Goal: Task Accomplishment & Management: Use online tool/utility

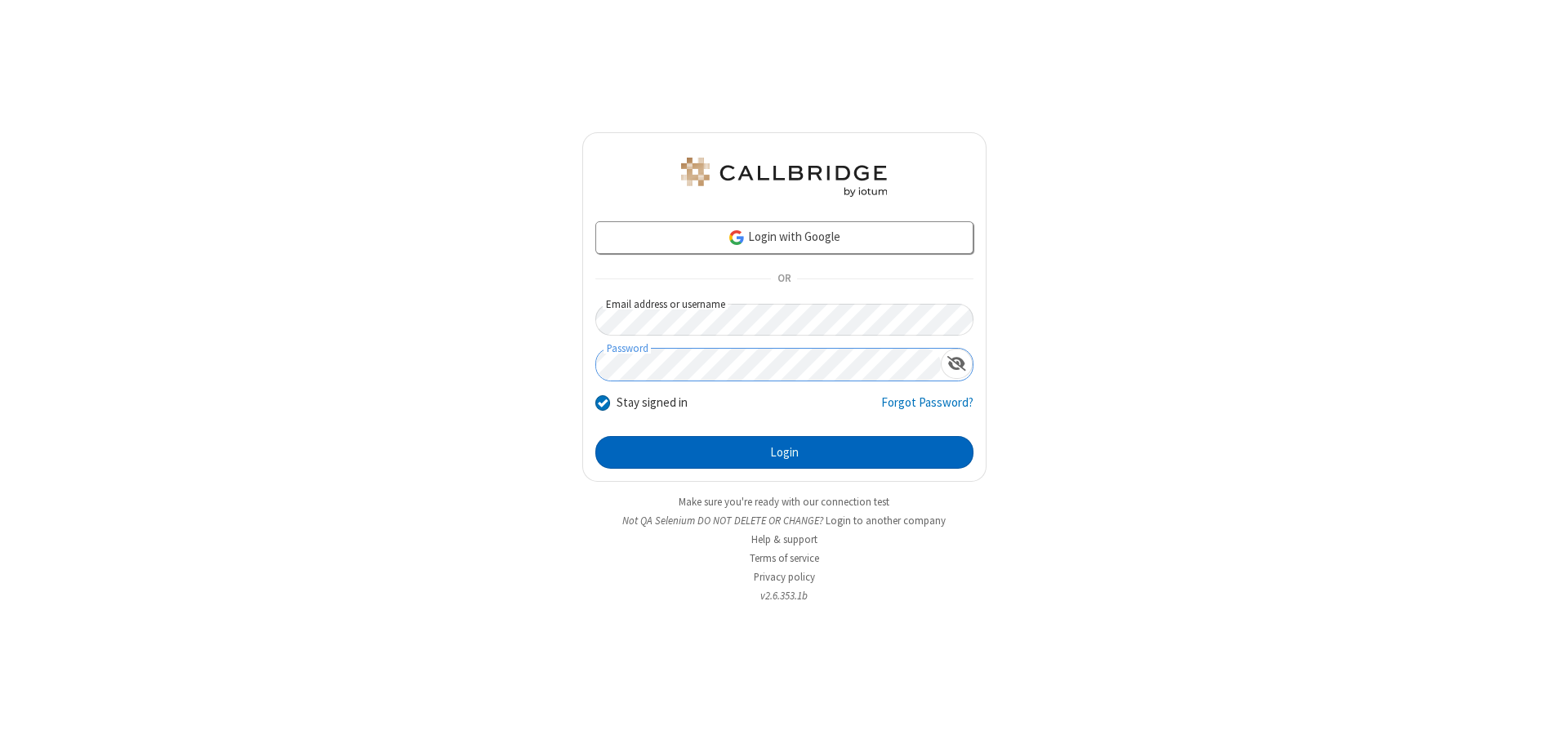
click at [784, 453] on button "Login" at bounding box center [784, 452] width 378 height 33
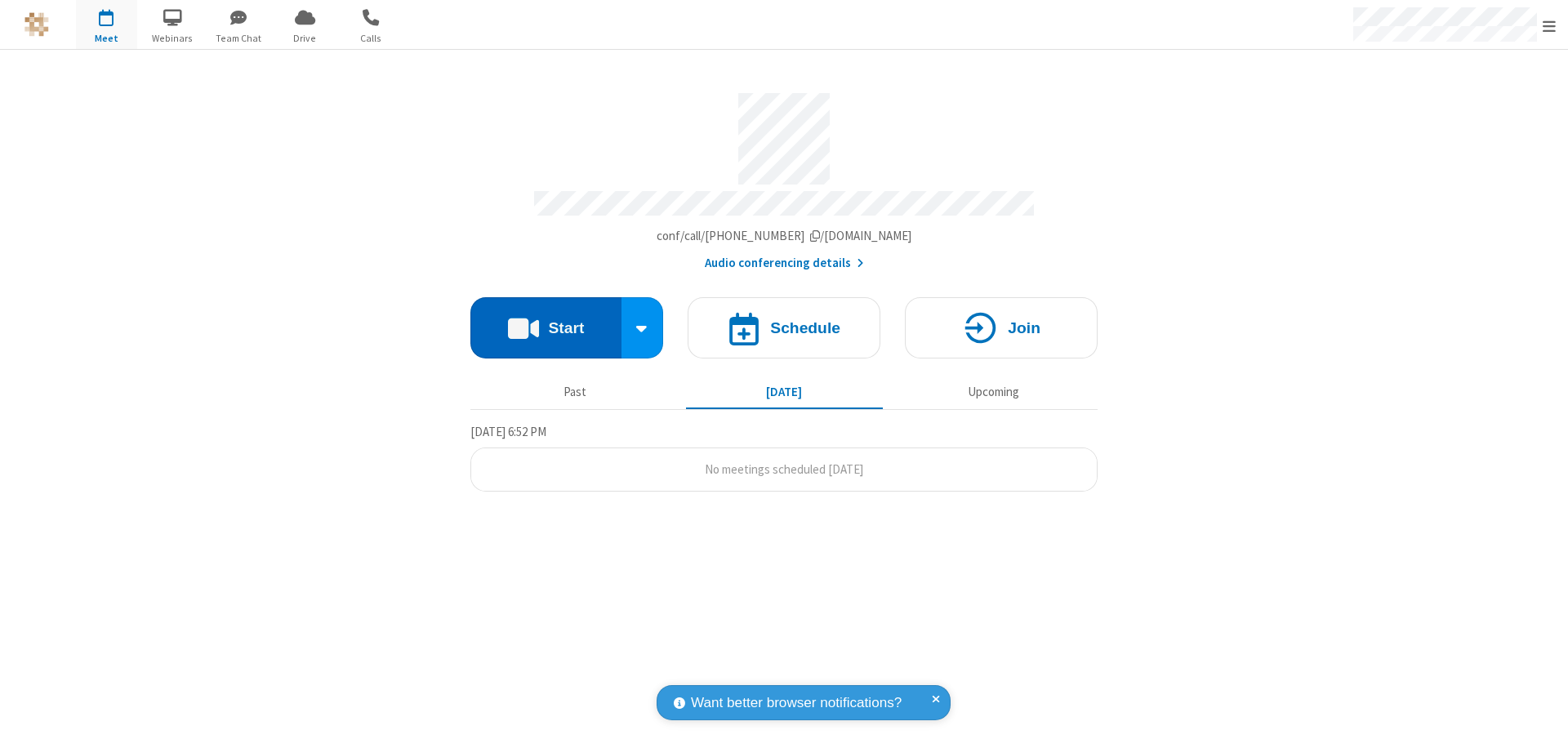
click at [546, 321] on button "Start" at bounding box center [546, 328] width 152 height 61
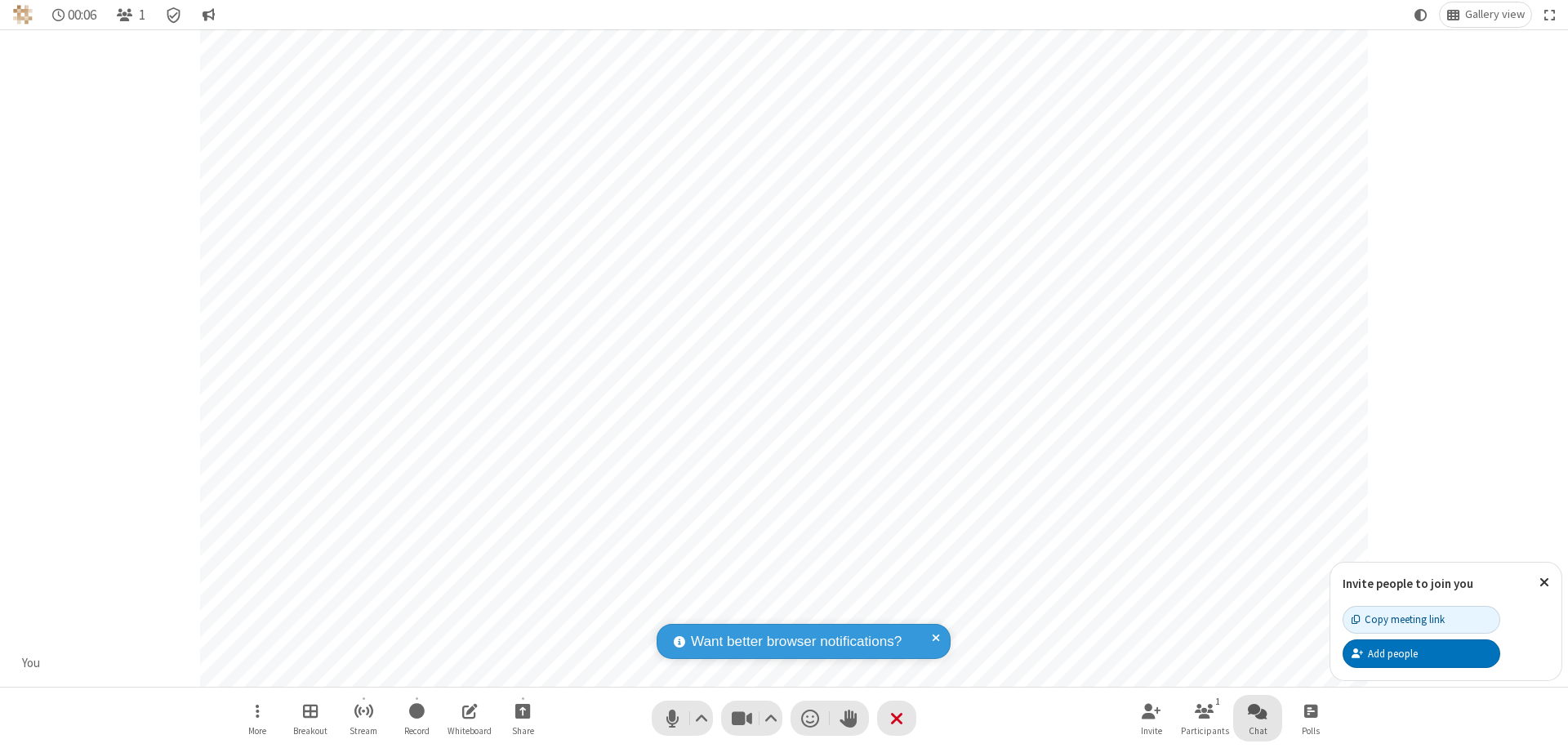
click at [1258, 711] on span "Open chat" at bounding box center [1258, 711] width 20 height 20
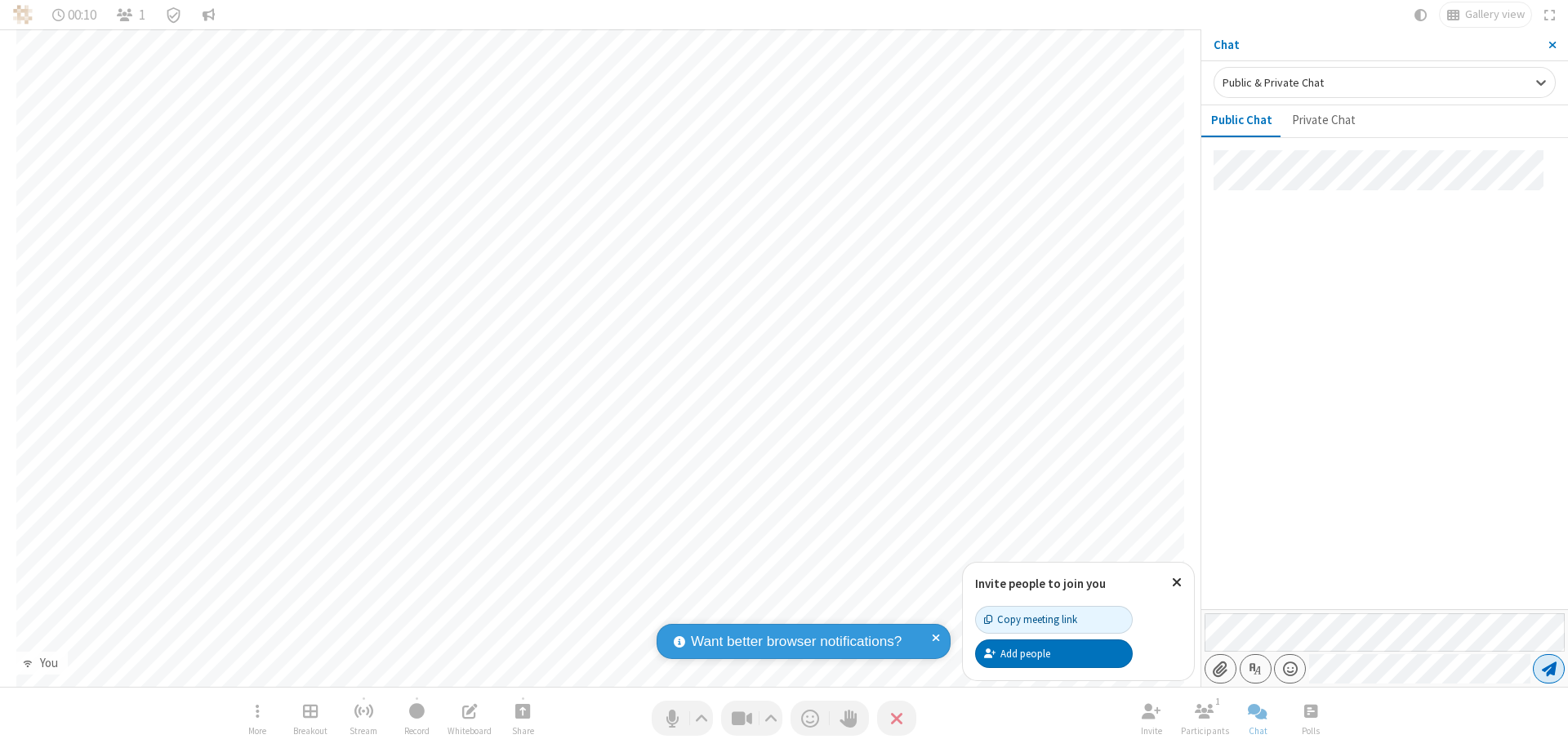
click at [1548, 669] on span "Send message" at bounding box center [1549, 669] width 15 height 17
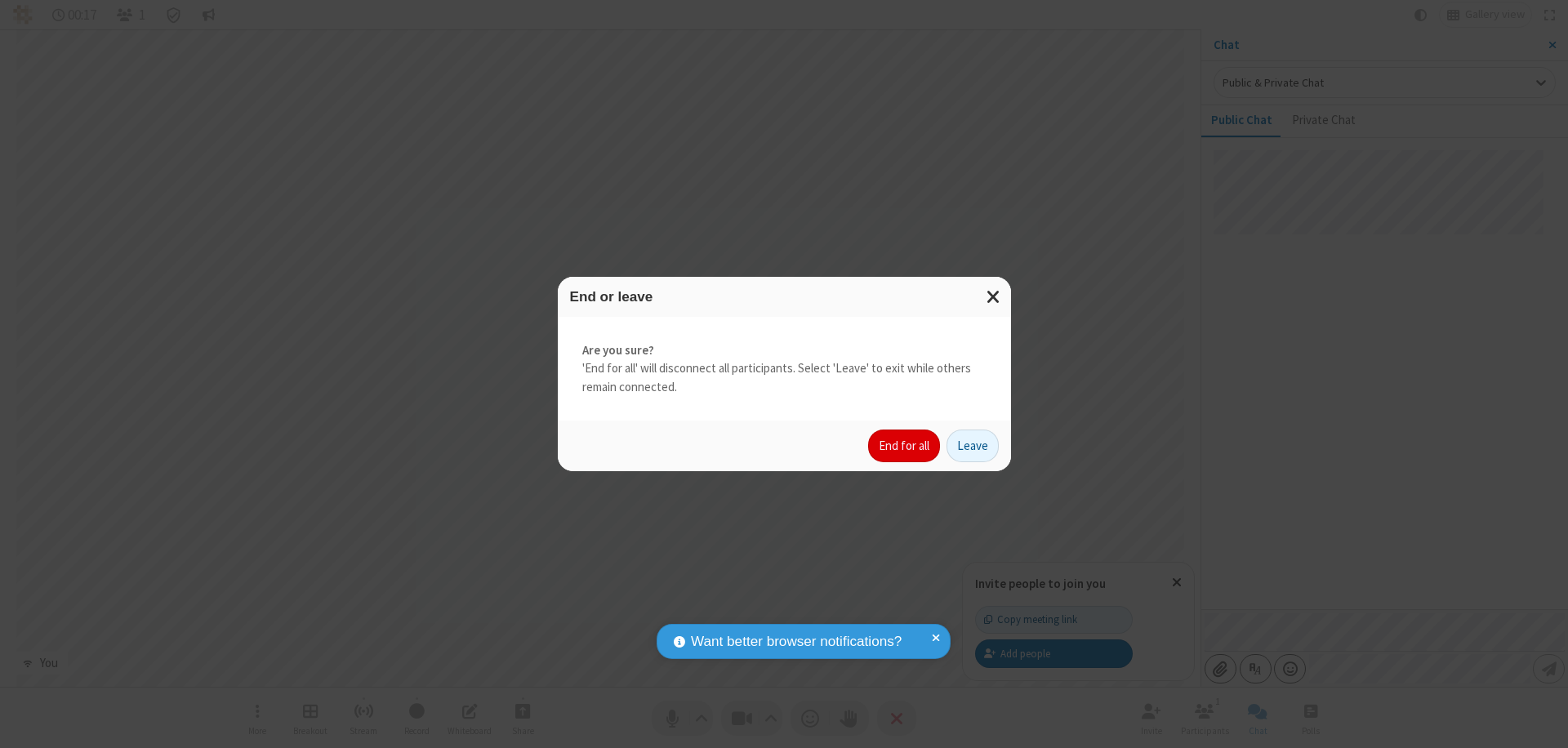
click at [905, 446] on button "End for all" at bounding box center [903, 445] width 72 height 33
